Goal: Task Accomplishment & Management: Use online tool/utility

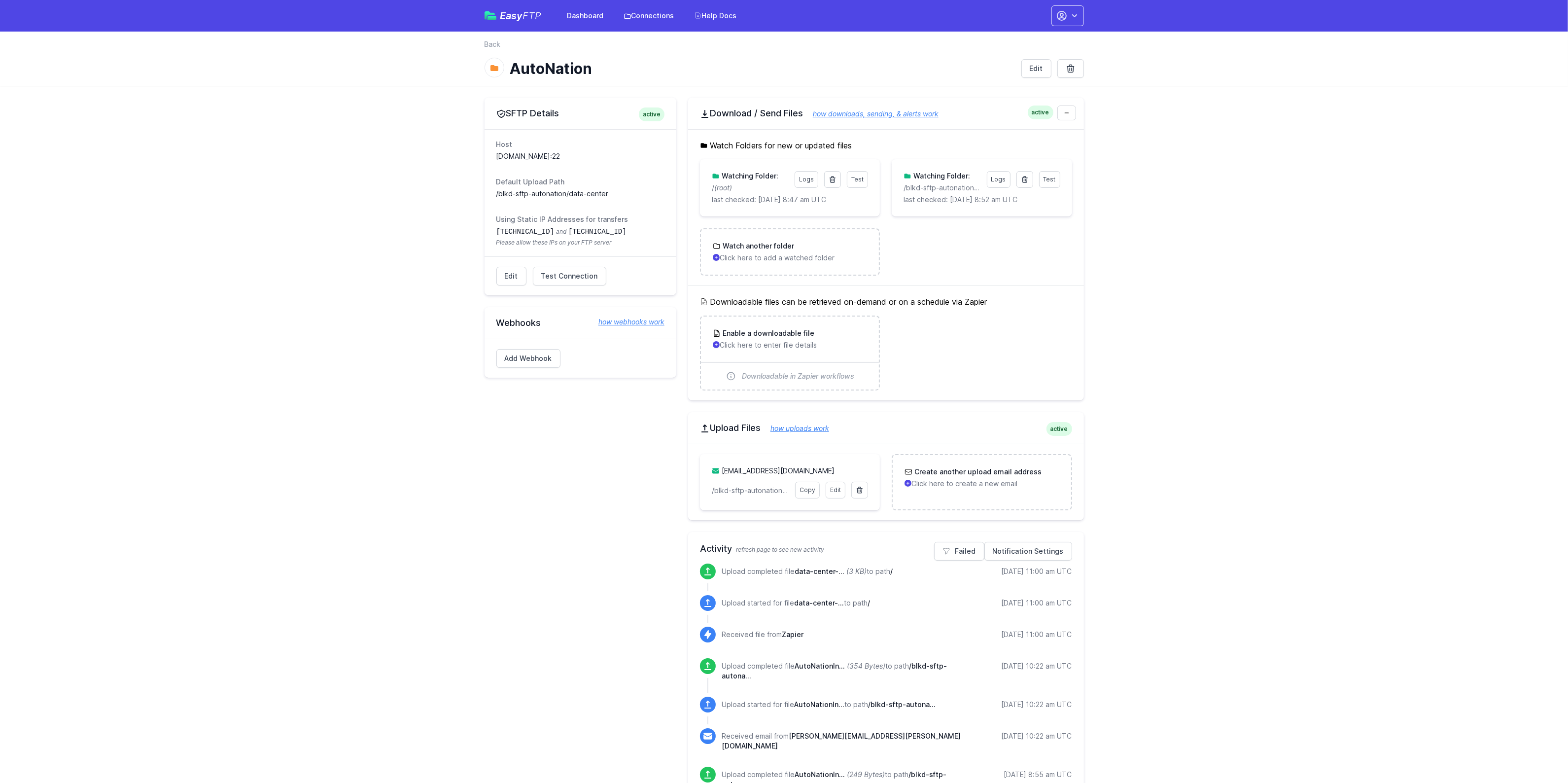
click at [524, 152] on dd "[DOMAIN_NAME]:22" at bounding box center [580, 156] width 168 height 10
copy dl "[DOMAIN_NAME]:22"
click at [545, 154] on dd "[DOMAIN_NAME]:22" at bounding box center [580, 156] width 168 height 10
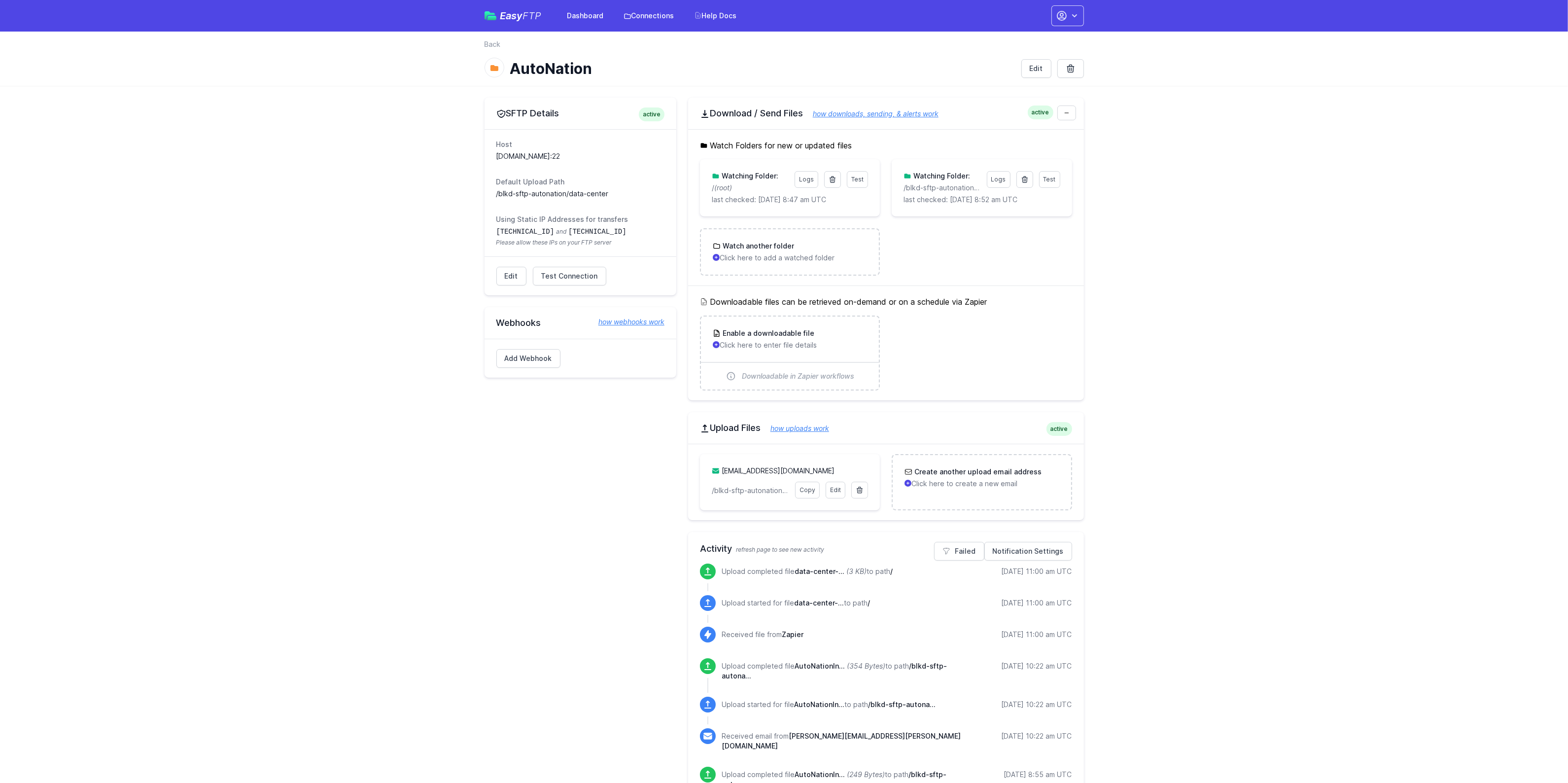
click at [545, 154] on dd "[DOMAIN_NAME]:22" at bounding box center [580, 156] width 168 height 10
drag, startPoint x: 614, startPoint y: 232, endPoint x: 560, endPoint y: 230, distance: 54.0
click at [560, 230] on dd "[TECHNICAL_ID] and [TECHNICAL_ID] Please allow these IPs on your FTP server" at bounding box center [580, 236] width 168 height 20
copy code "[TECHNICAL_ID]"
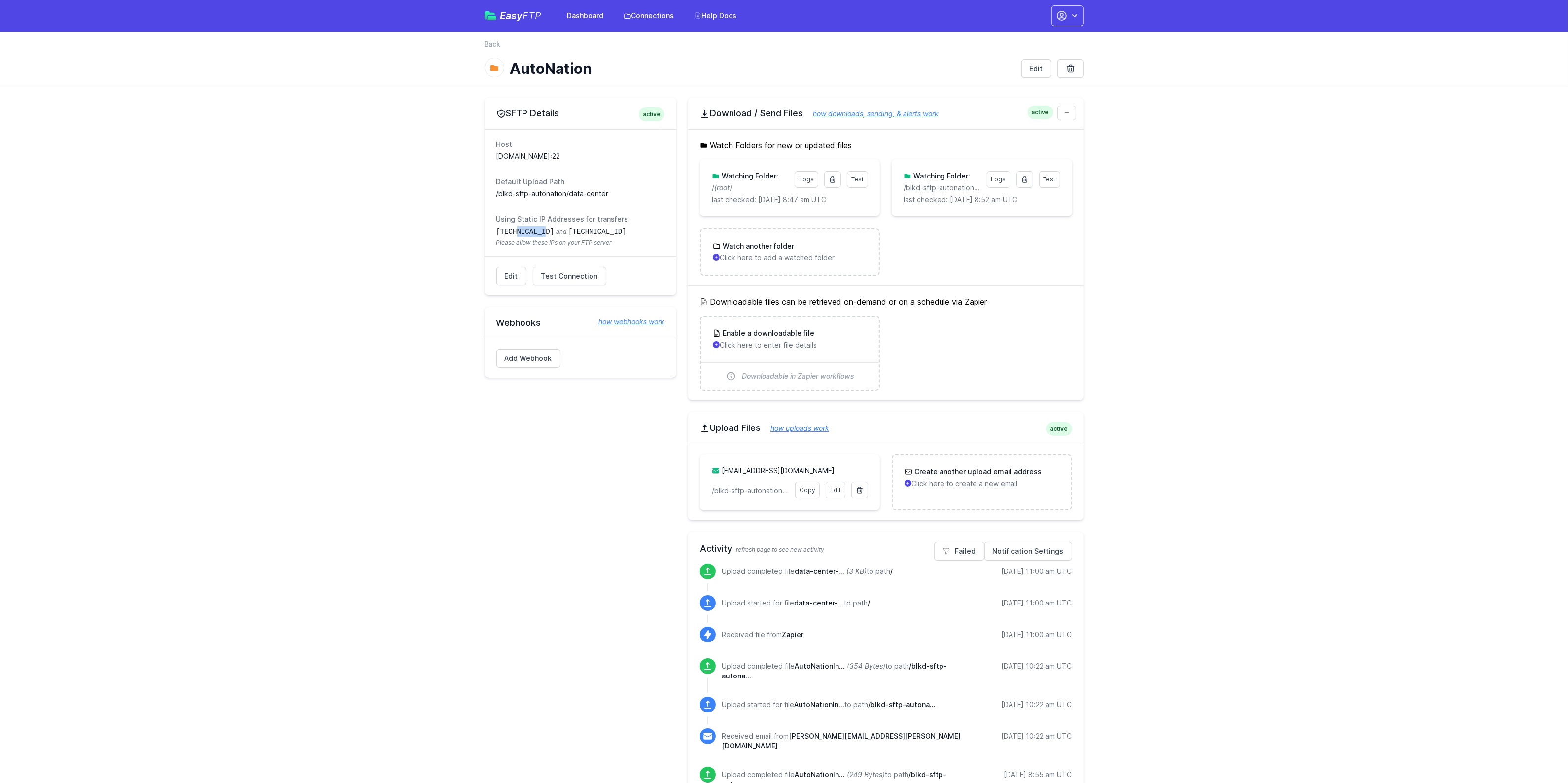
drag, startPoint x: 543, startPoint y: 230, endPoint x: 514, endPoint y: 230, distance: 29.0
click at [514, 230] on code "[TECHNICAL_ID]" at bounding box center [525, 231] width 58 height 8
drag, startPoint x: 544, startPoint y: 232, endPoint x: 490, endPoint y: 232, distance: 54.0
click at [490, 232] on div "Host [DOMAIN_NAME]:22 Default Upload Path /blkd-sftp-autonation/data-center Usi…" at bounding box center [581, 192] width 192 height 127
copy code "[TECHNICAL_ID]"
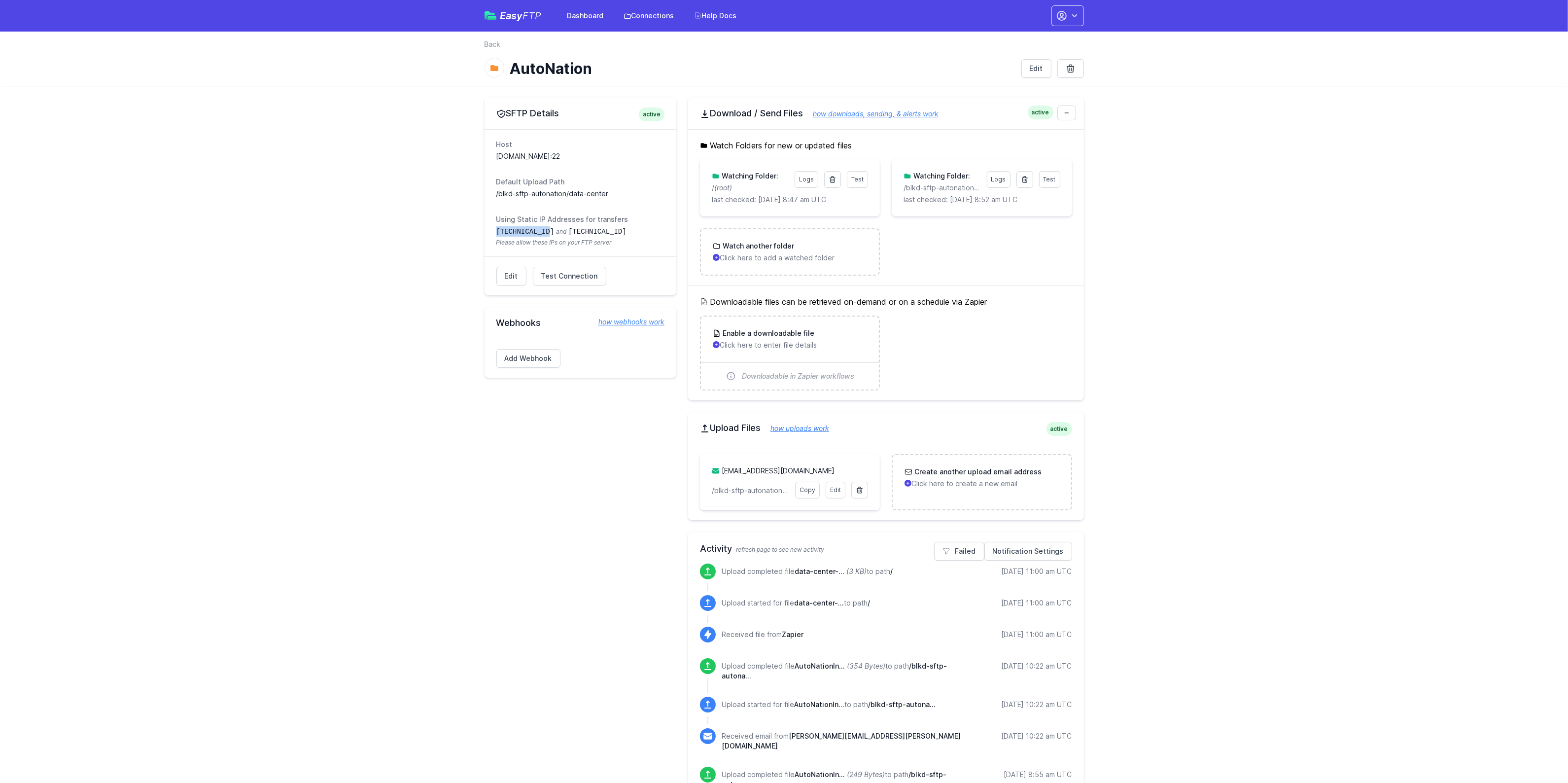
drag, startPoint x: 620, startPoint y: 158, endPoint x: 479, endPoint y: 154, distance: 141.1
copy dd "[DOMAIN_NAME]:22"
drag, startPoint x: 372, startPoint y: 281, endPoint x: 422, endPoint y: 279, distance: 50.0
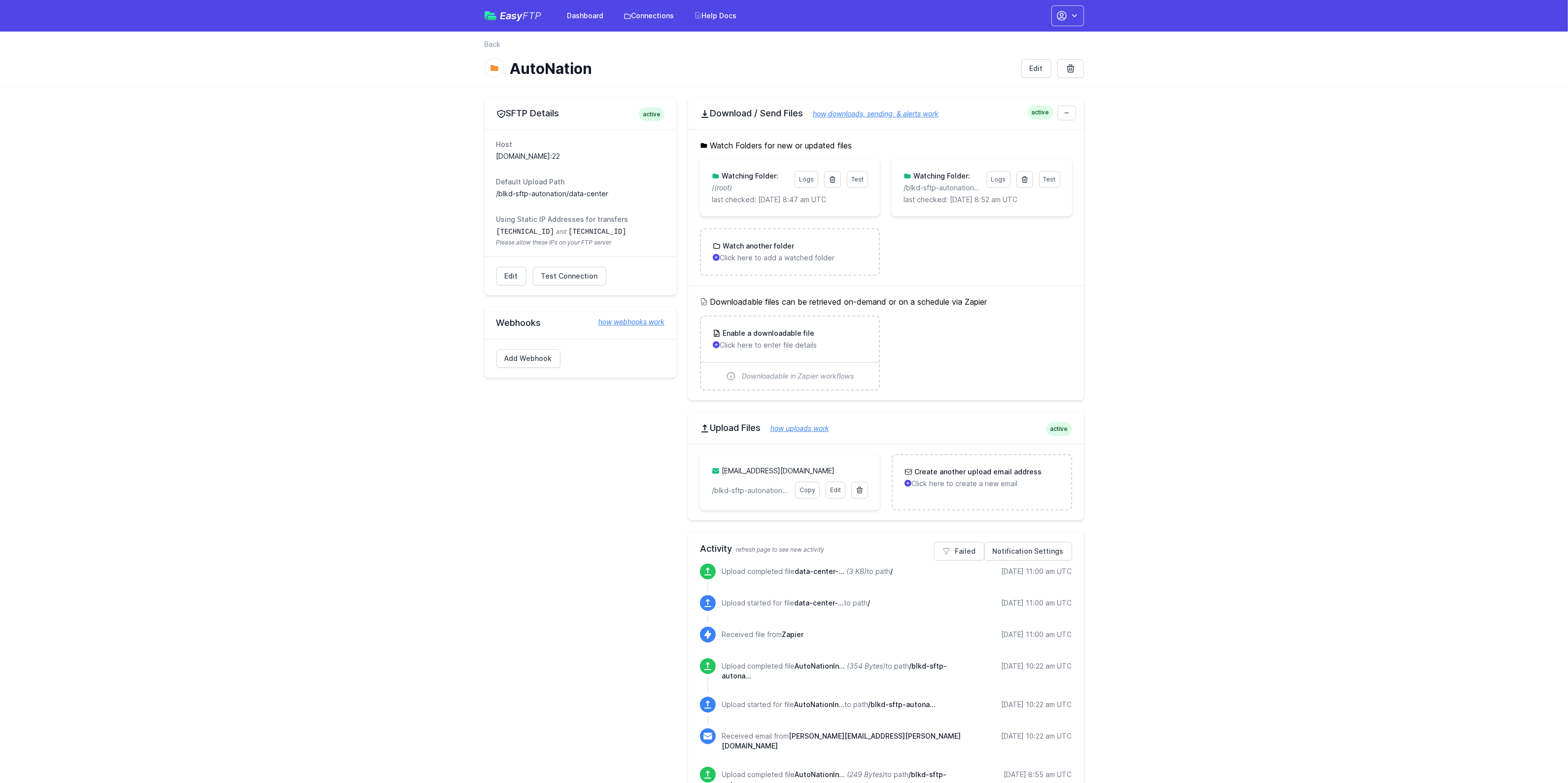
click at [551, 278] on span "Test Connection" at bounding box center [570, 276] width 57 height 10
